Goal: Check status

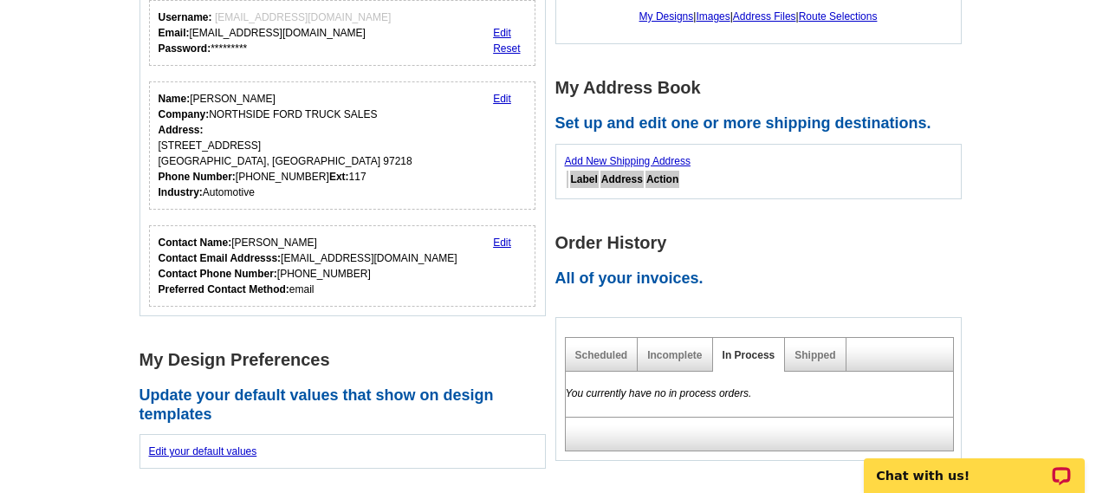
scroll to position [433, 0]
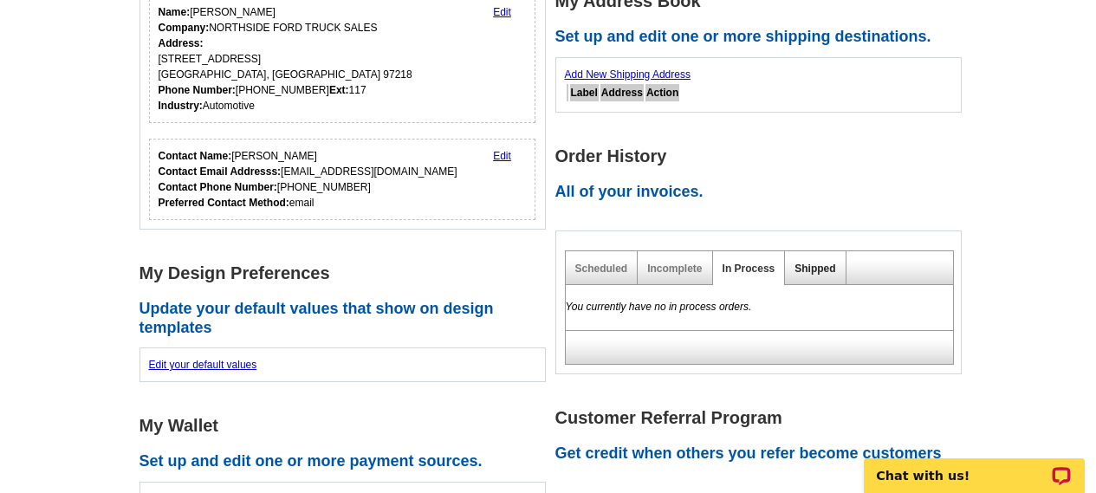
click at [806, 268] on link "Shipped" at bounding box center [814, 268] width 41 height 12
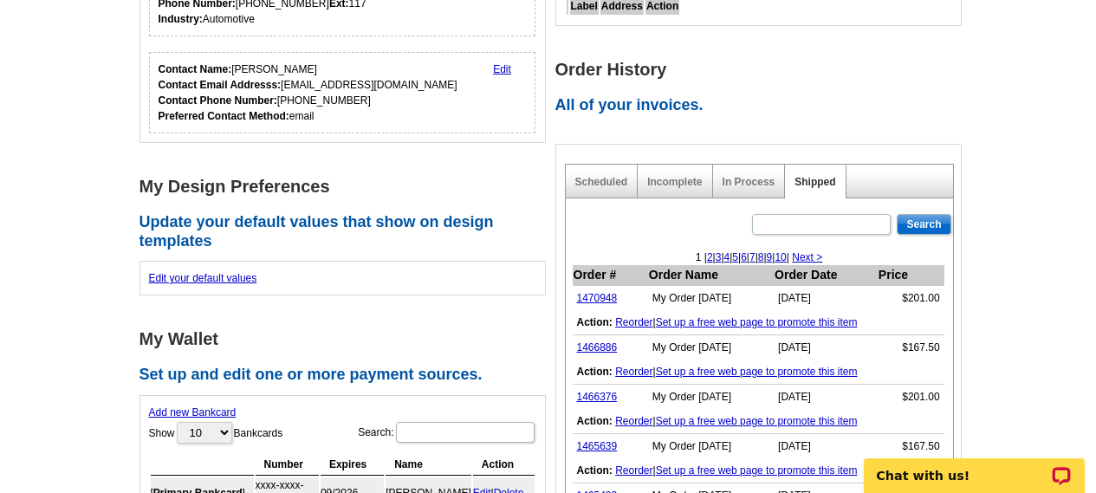
scroll to position [606, 0]
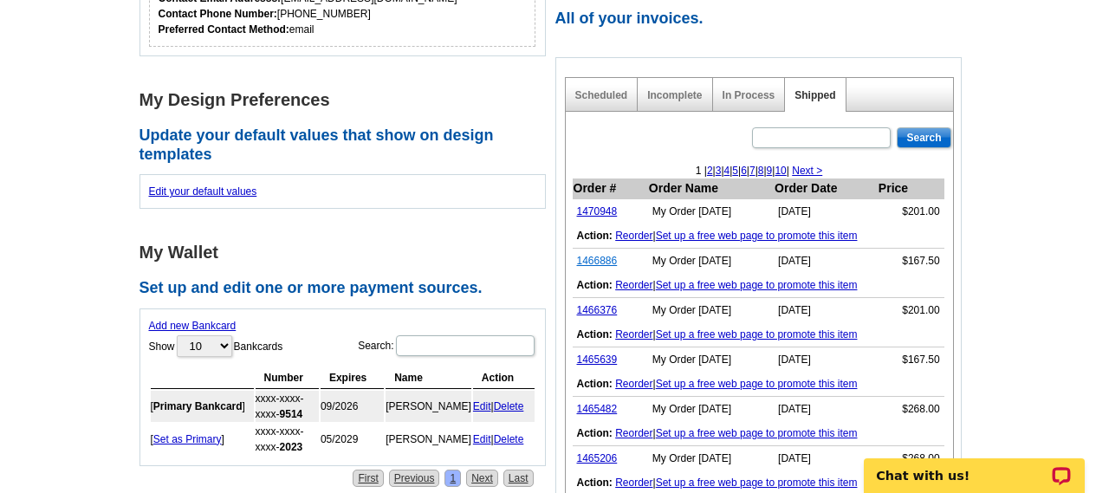
click at [594, 259] on link "1466886" at bounding box center [597, 261] width 41 height 12
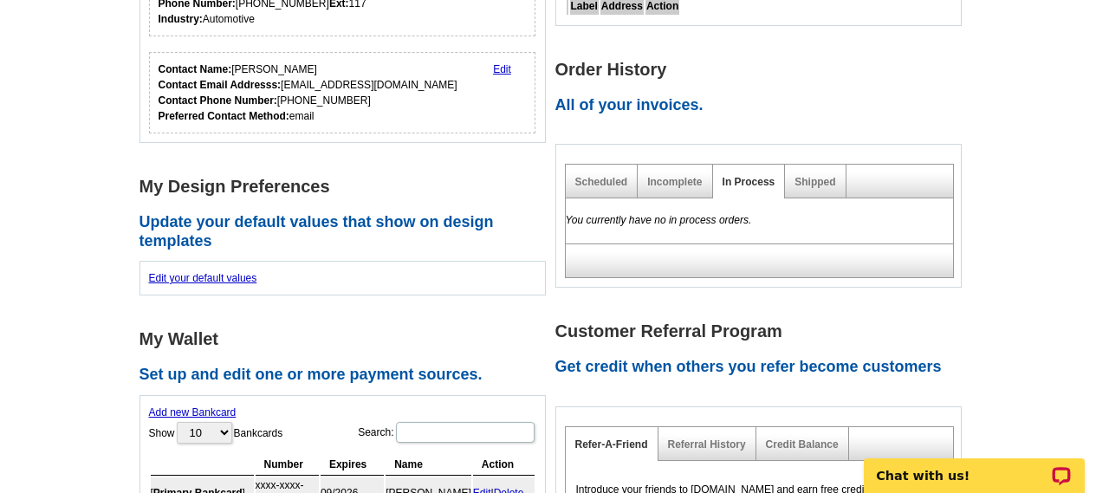
scroll to position [433, 0]
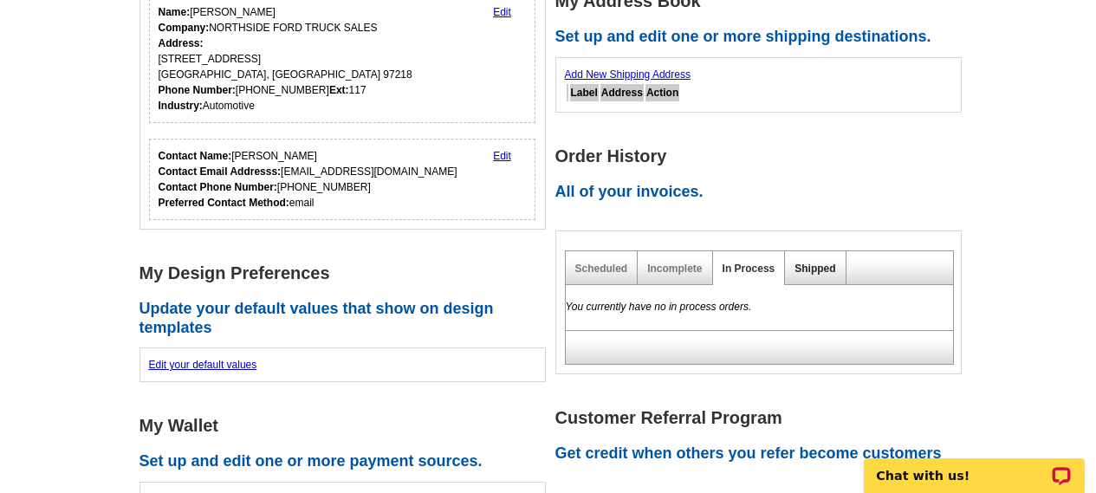
click at [819, 266] on link "Shipped" at bounding box center [814, 268] width 41 height 12
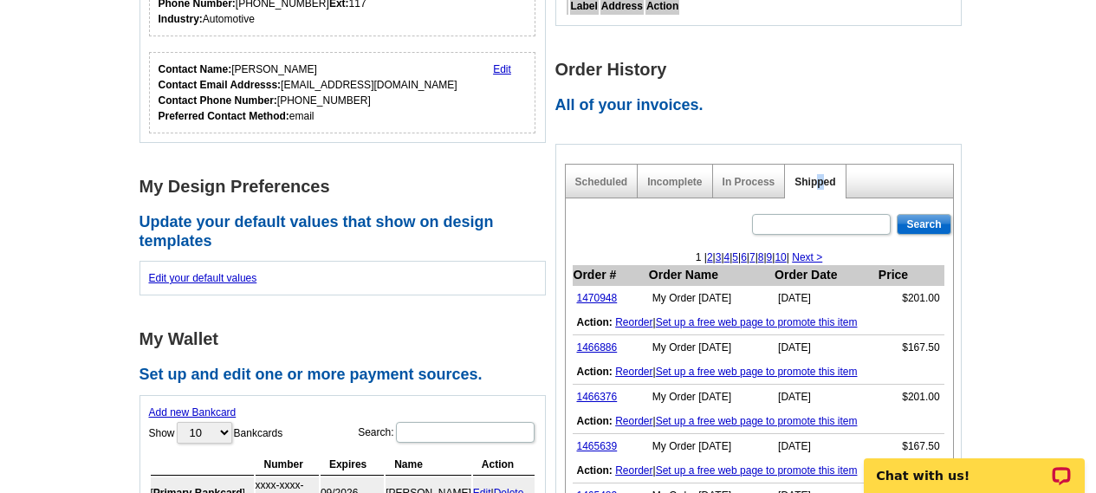
scroll to position [606, 0]
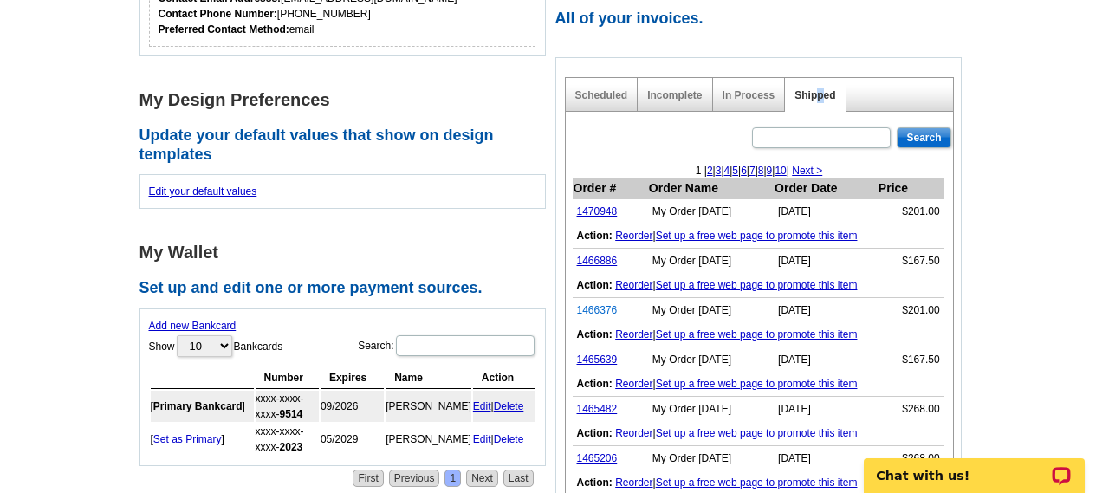
click at [604, 313] on link "1466376" at bounding box center [597, 310] width 41 height 12
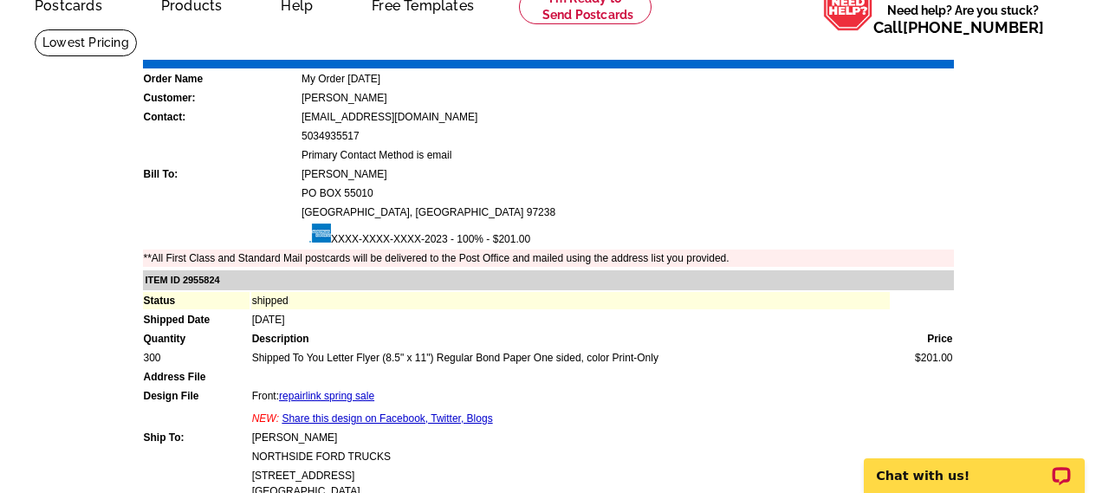
scroll to position [173, 0]
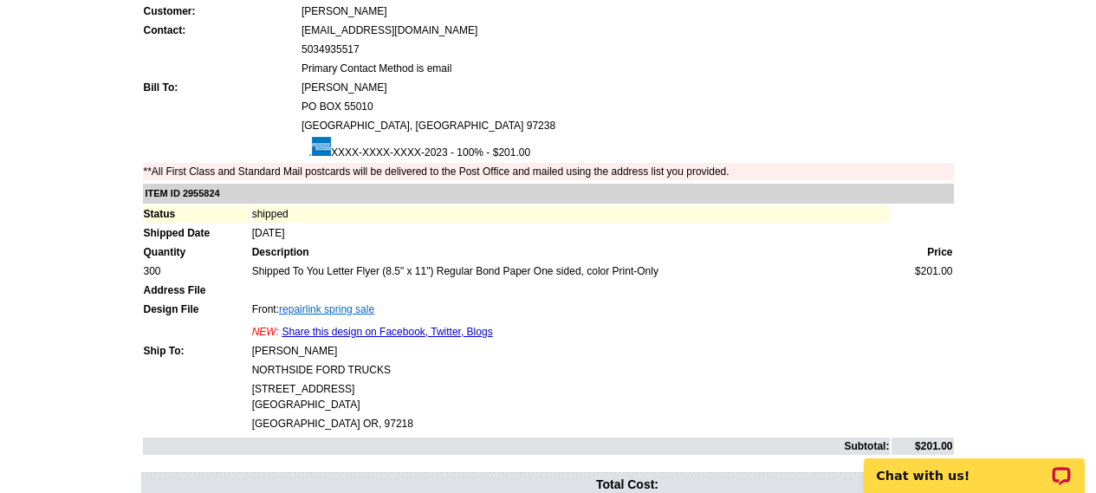
click at [323, 313] on link "repairlink spring sale" at bounding box center [326, 309] width 95 height 12
